Goal: Information Seeking & Learning: Learn about a topic

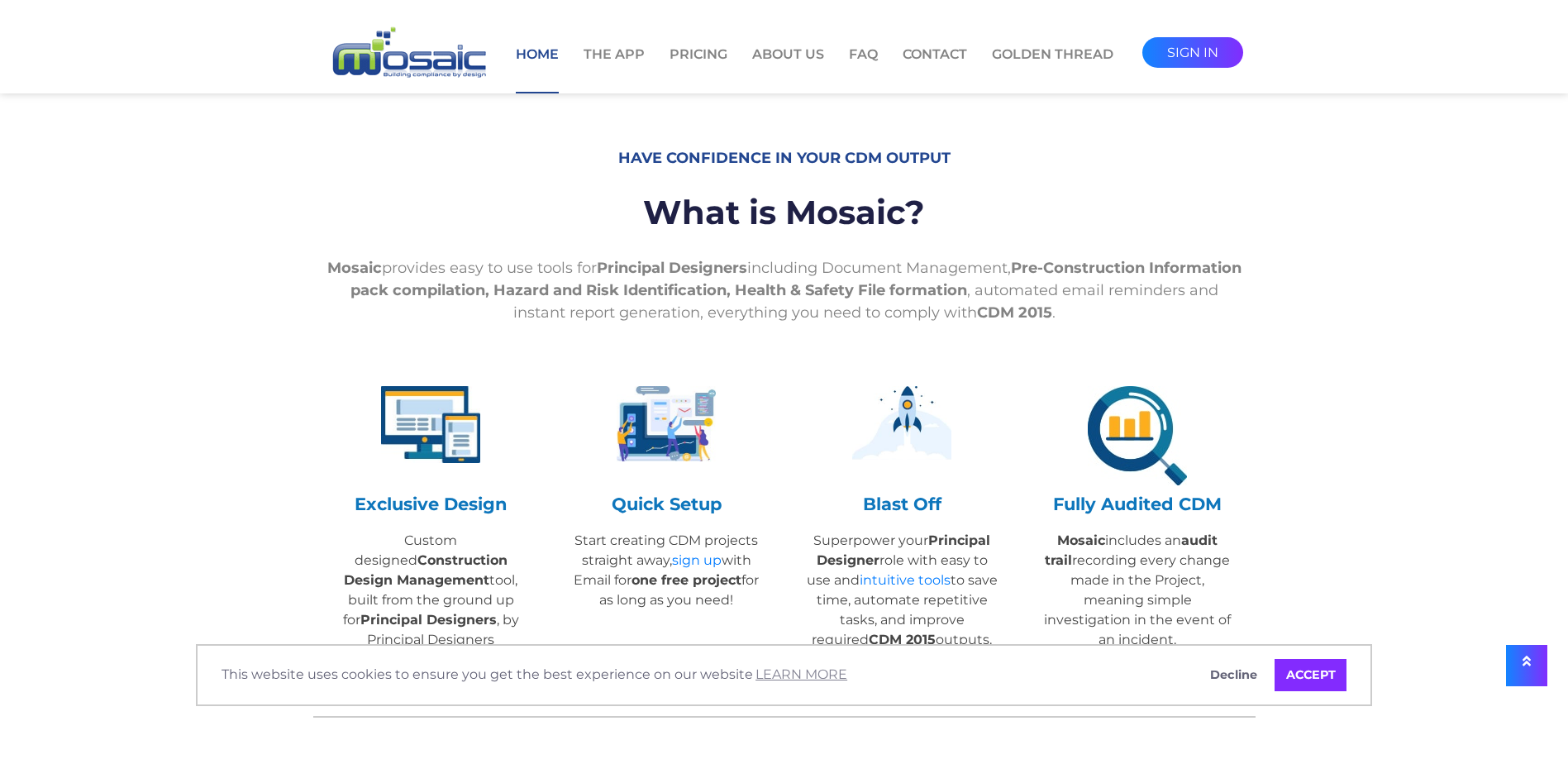
scroll to position [495, 0]
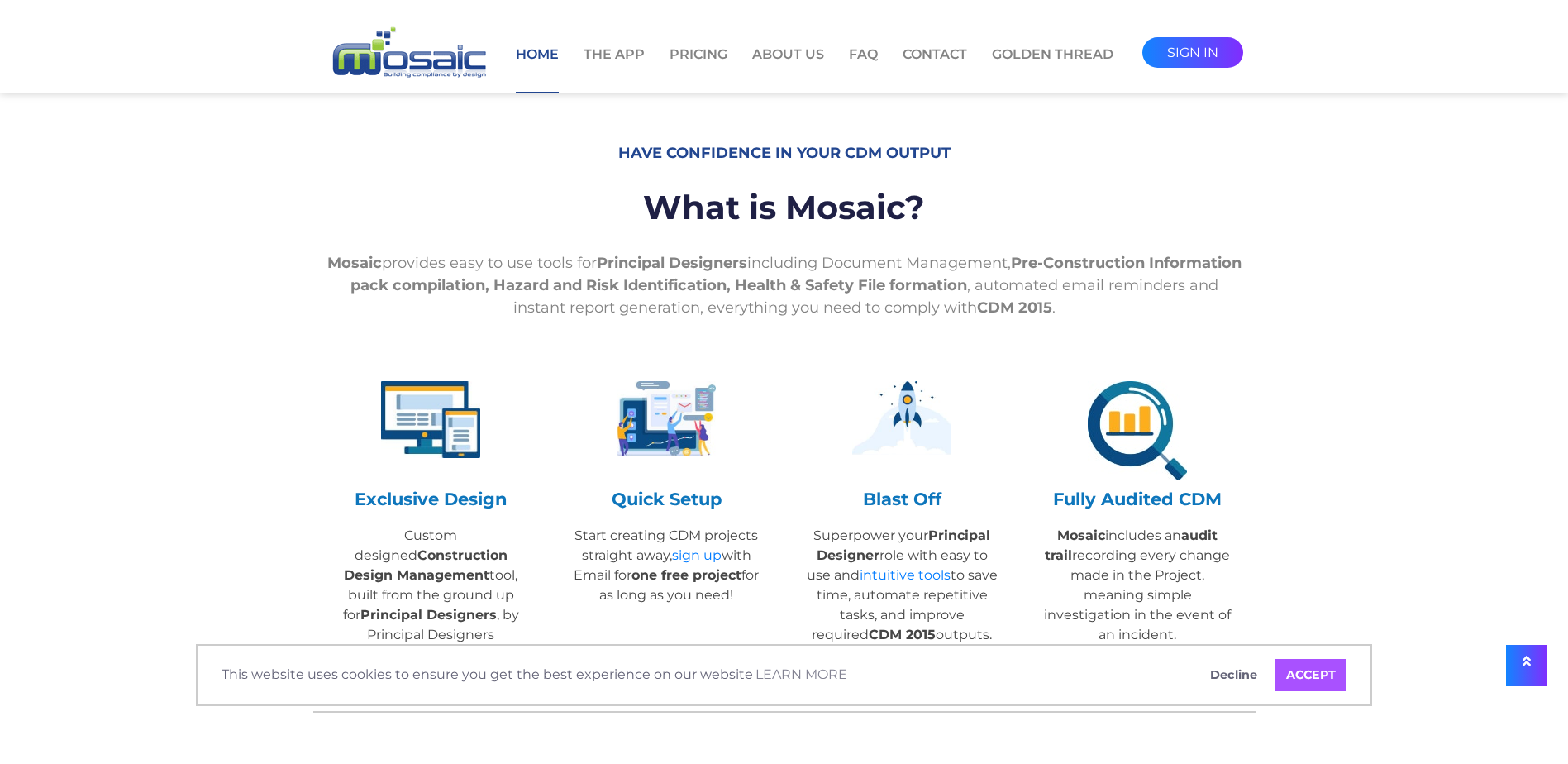
click at [1337, 681] on link "ACCEPT" at bounding box center [1310, 675] width 72 height 33
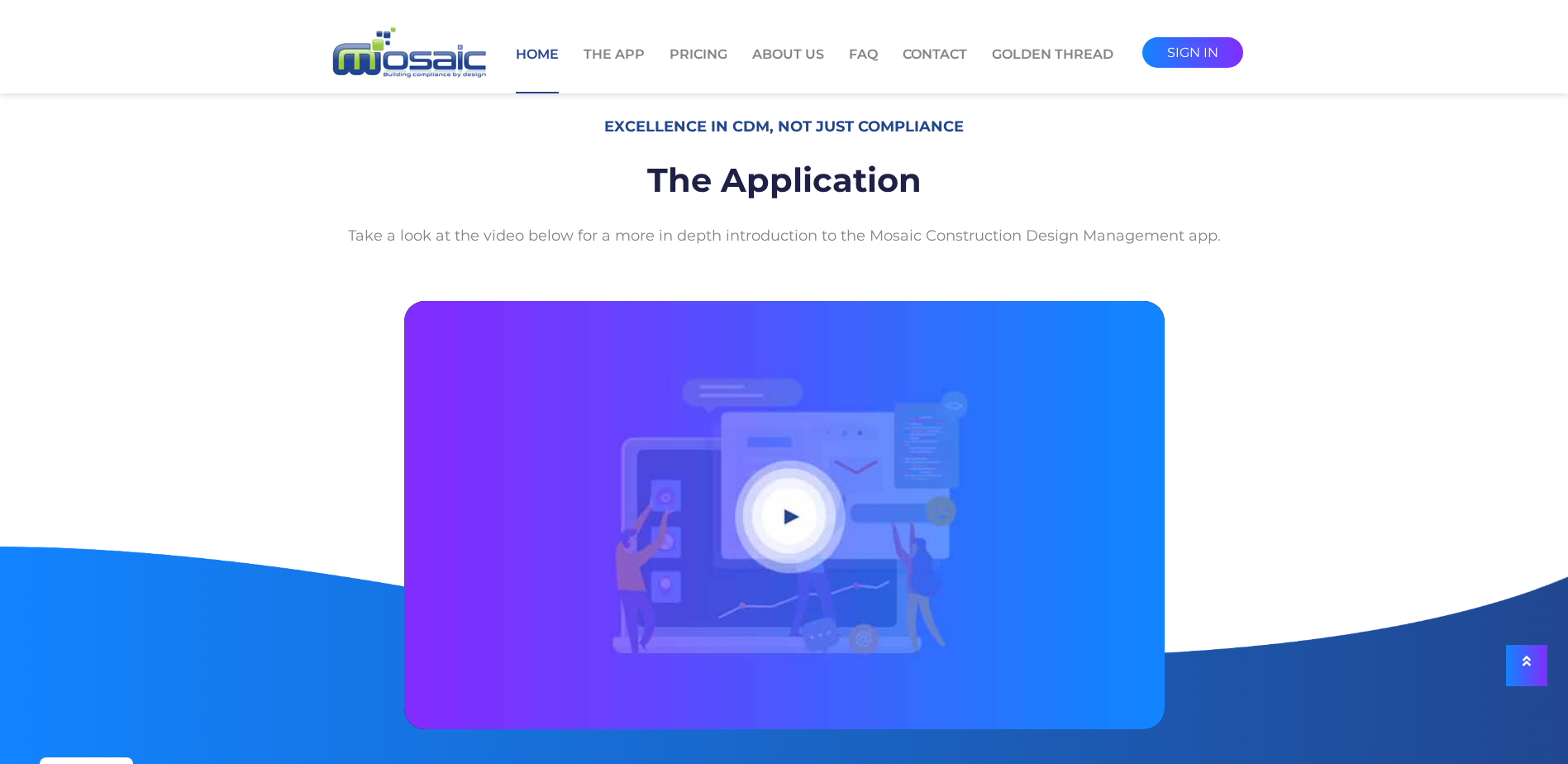
scroll to position [1157, 0]
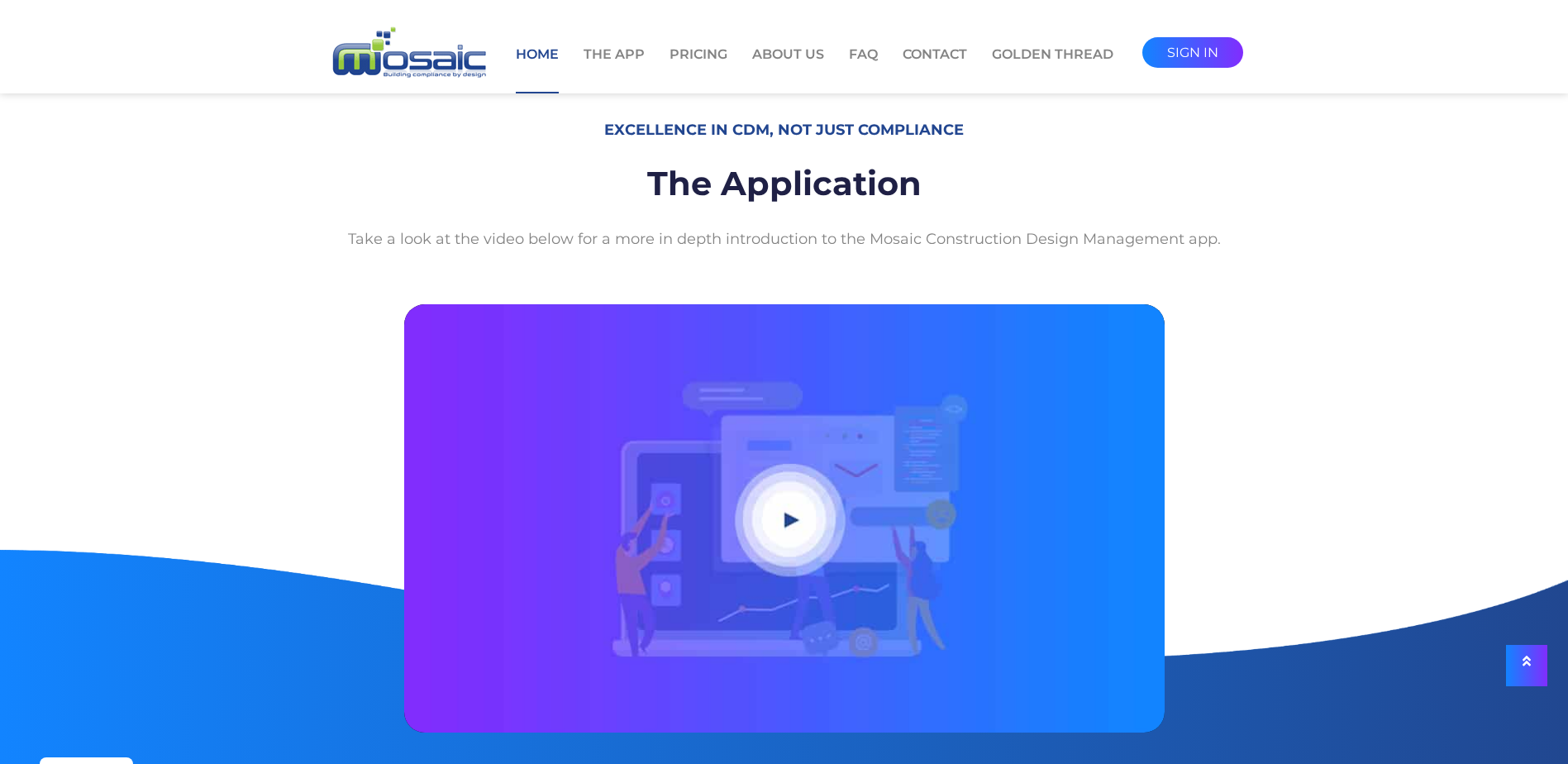
click at [799, 548] on button "Play video" at bounding box center [784, 519] width 760 height 429
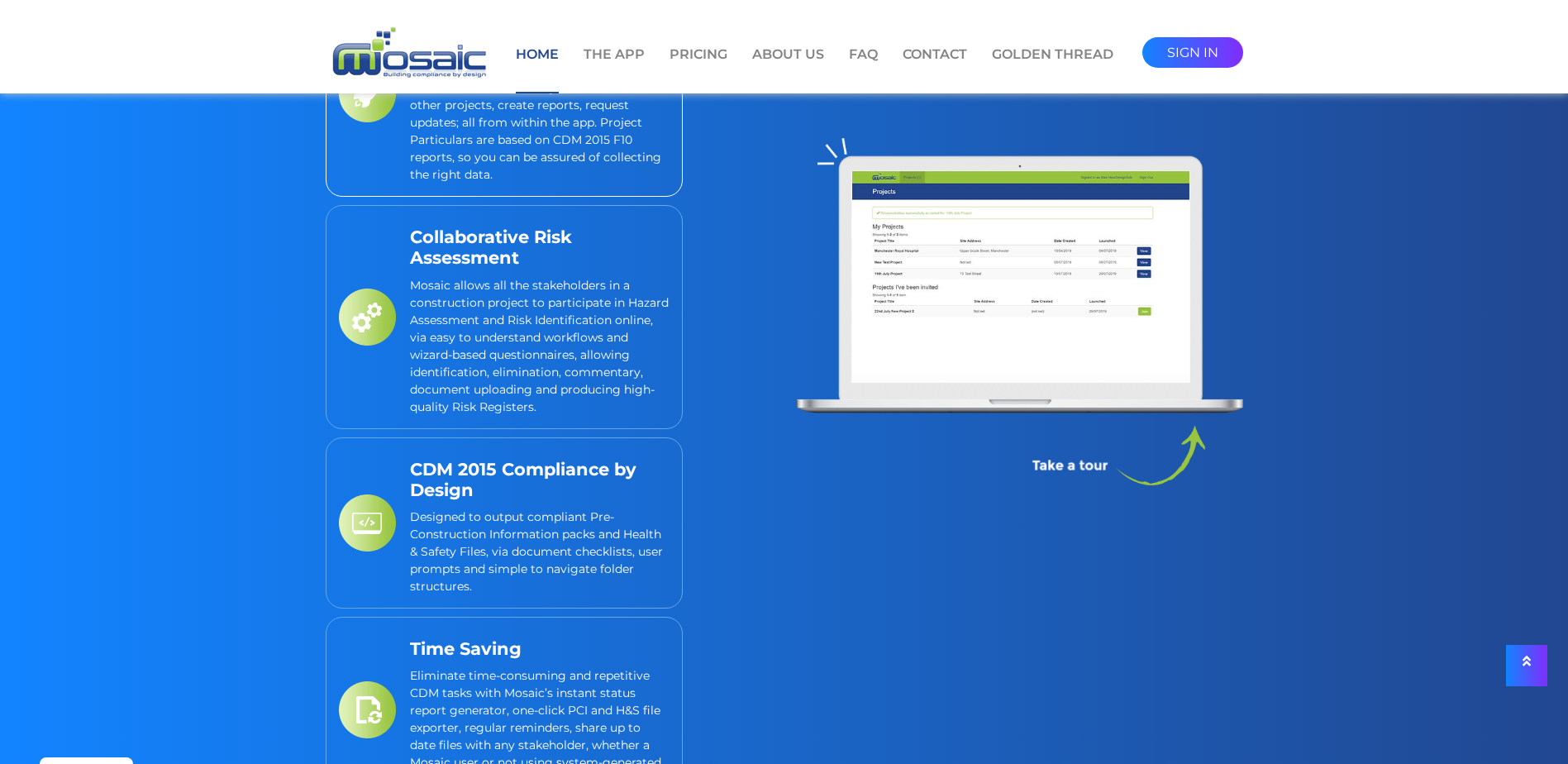
scroll to position [2231, 0]
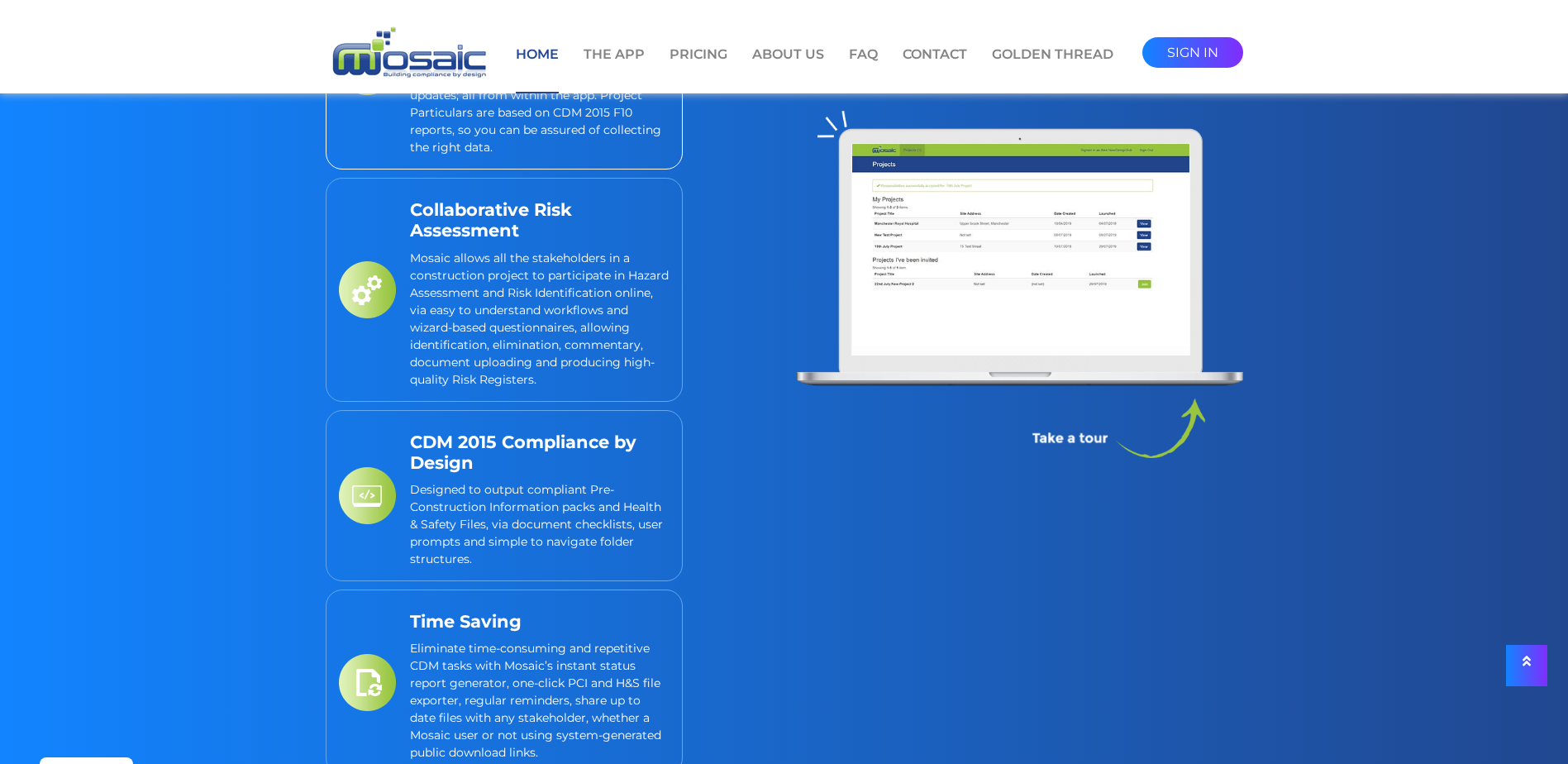
click at [366, 327] on link "Collaborative Risk Assessment Mosaic allows all the stakeholders in a construct…" at bounding box center [504, 289] width 357 height 223
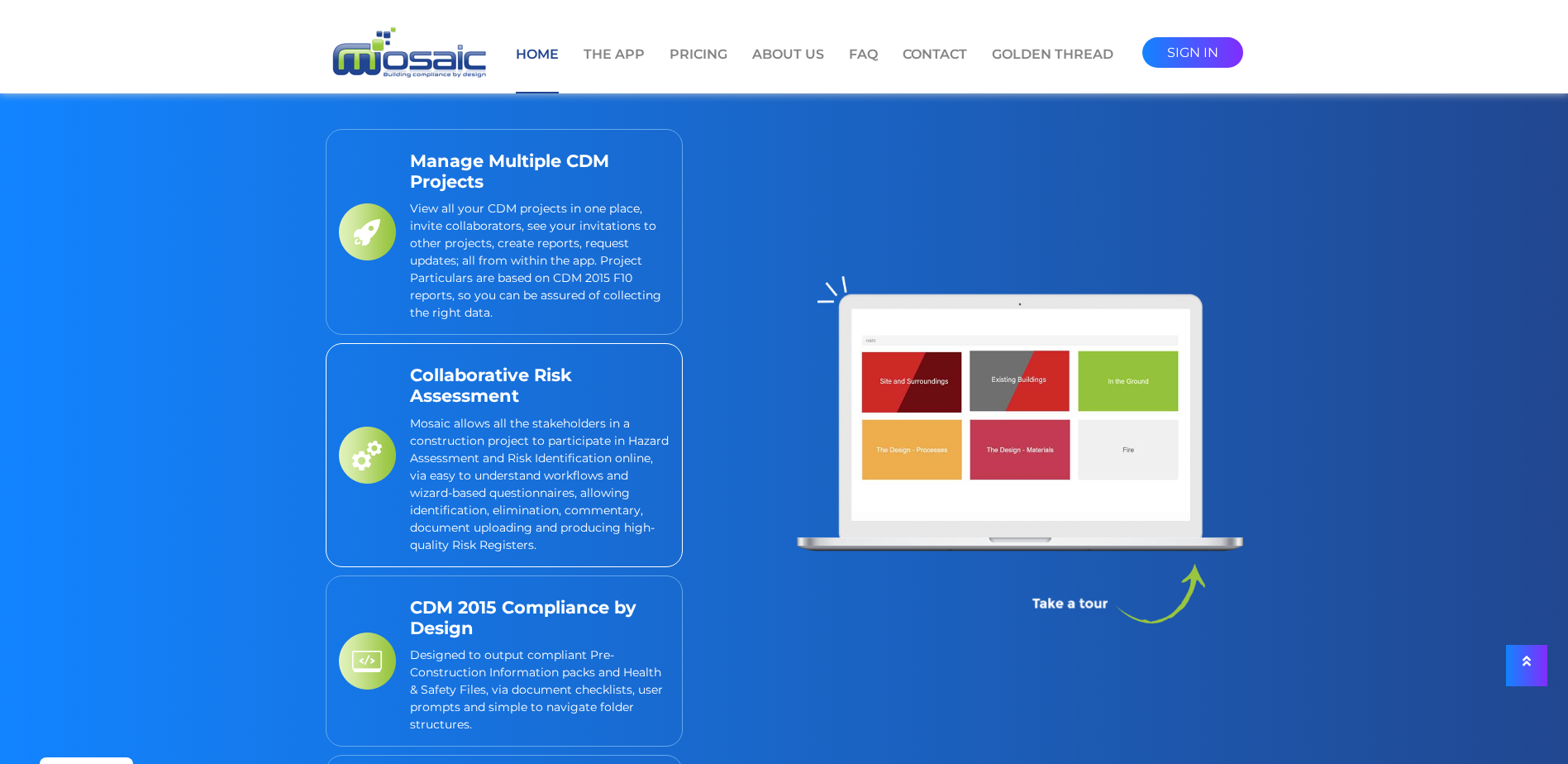
click at [426, 274] on p "View all your CDM projects in one place, invite collaborators, see your invitat…" at bounding box center [540, 260] width 260 height 121
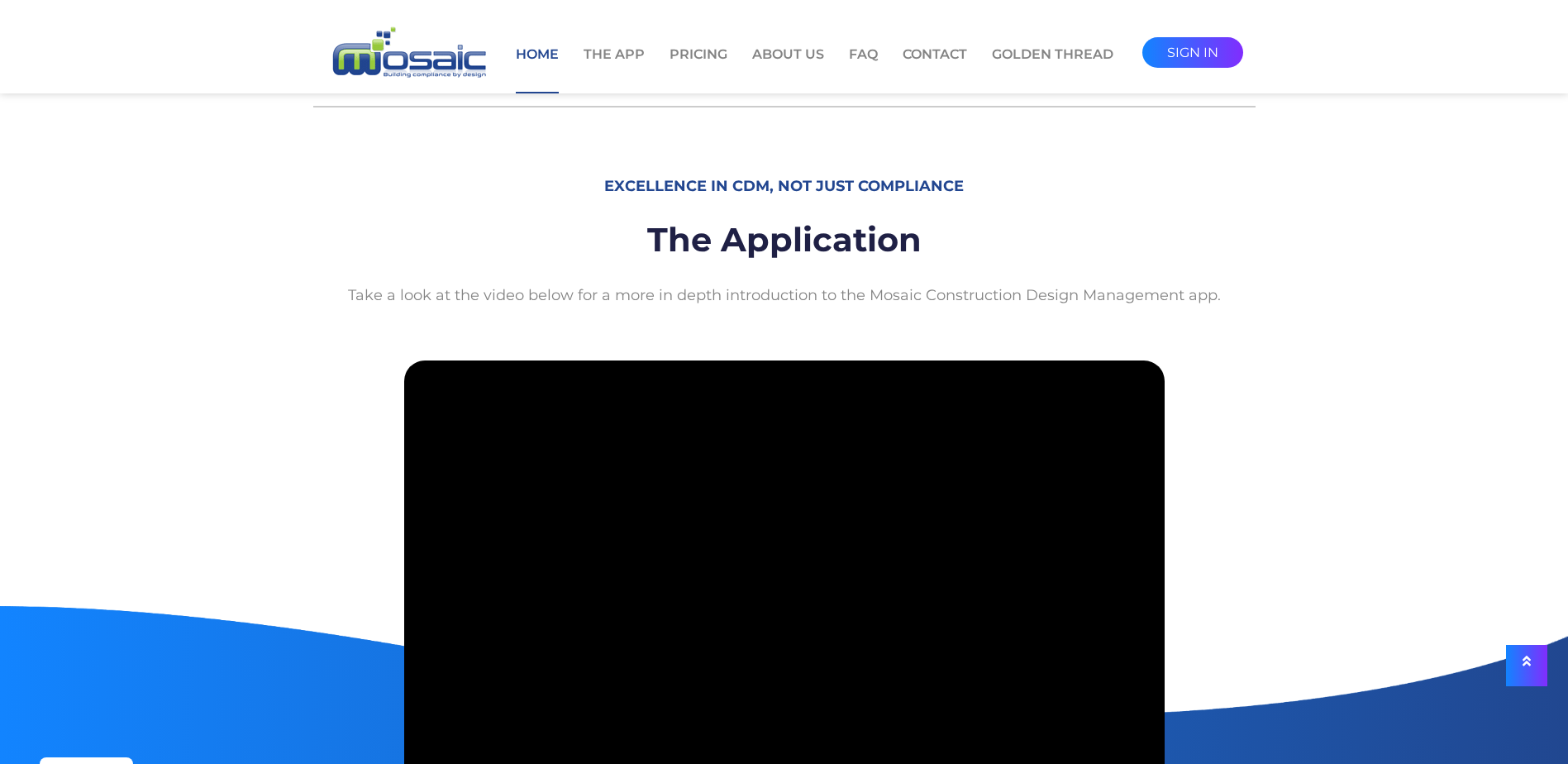
scroll to position [1157, 0]
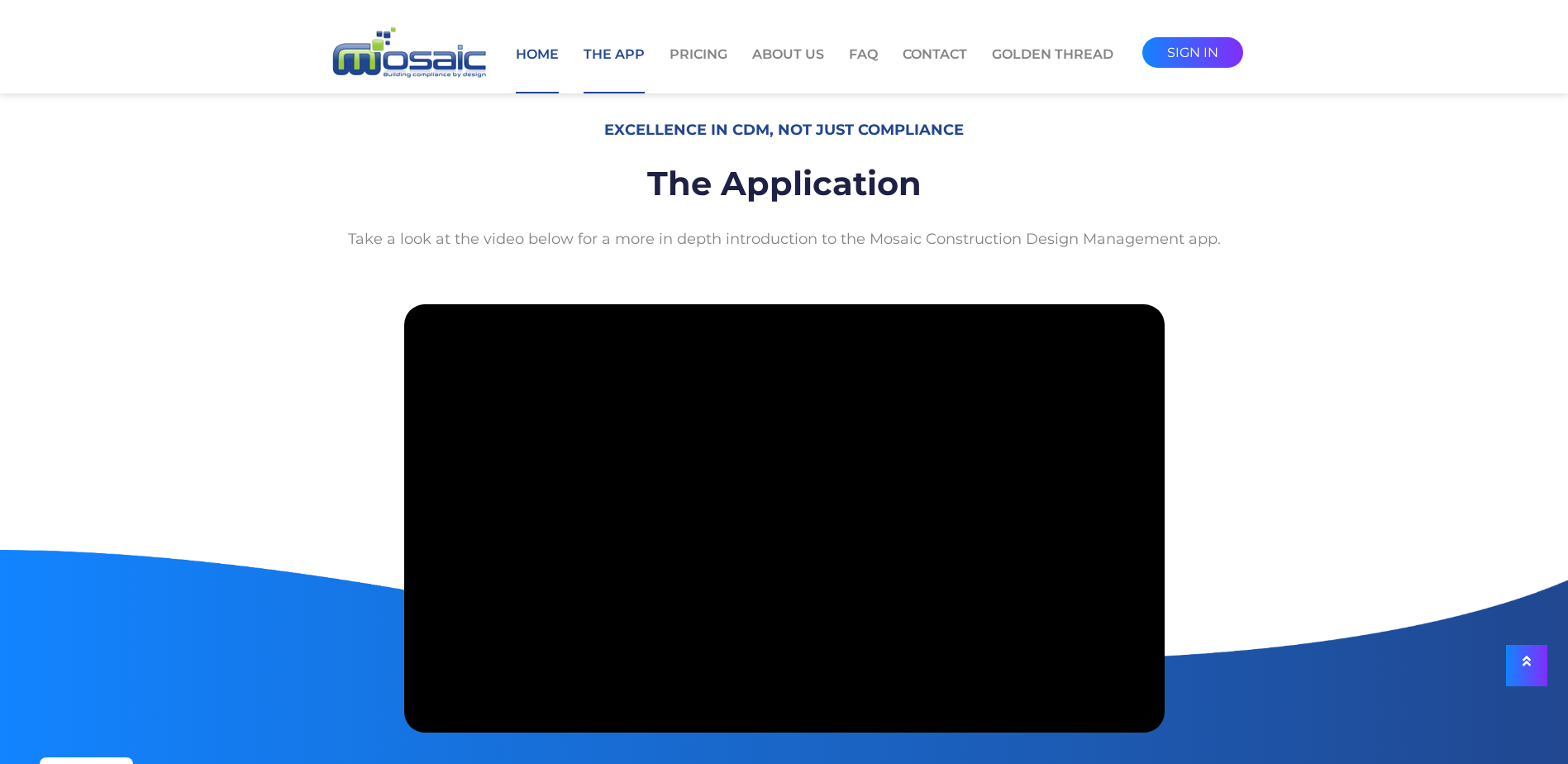
click at [593, 59] on link "The App" at bounding box center [614, 69] width 61 height 48
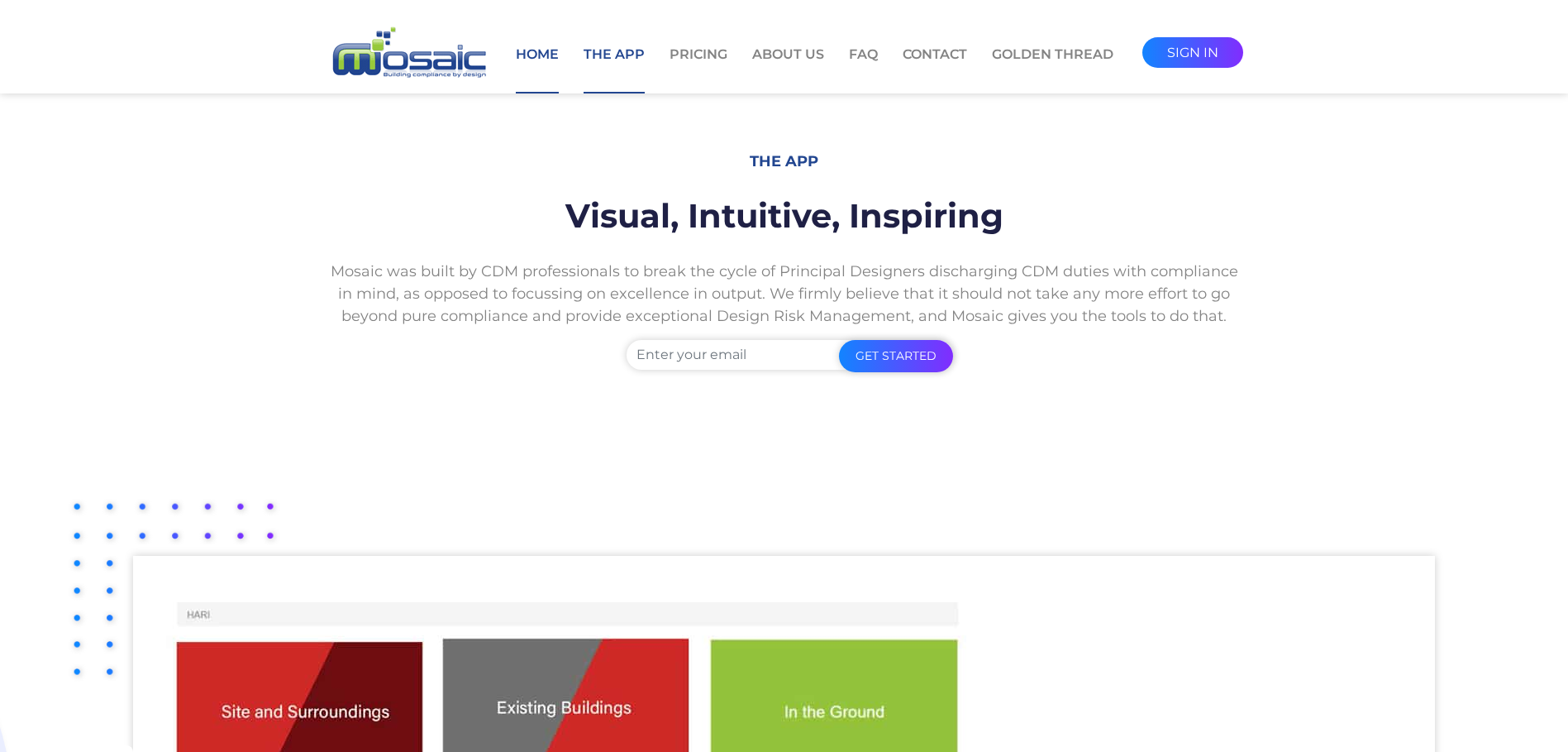
click at [541, 59] on link "Home" at bounding box center [537, 69] width 43 height 49
